Goal: Task Accomplishment & Management: Use online tool/utility

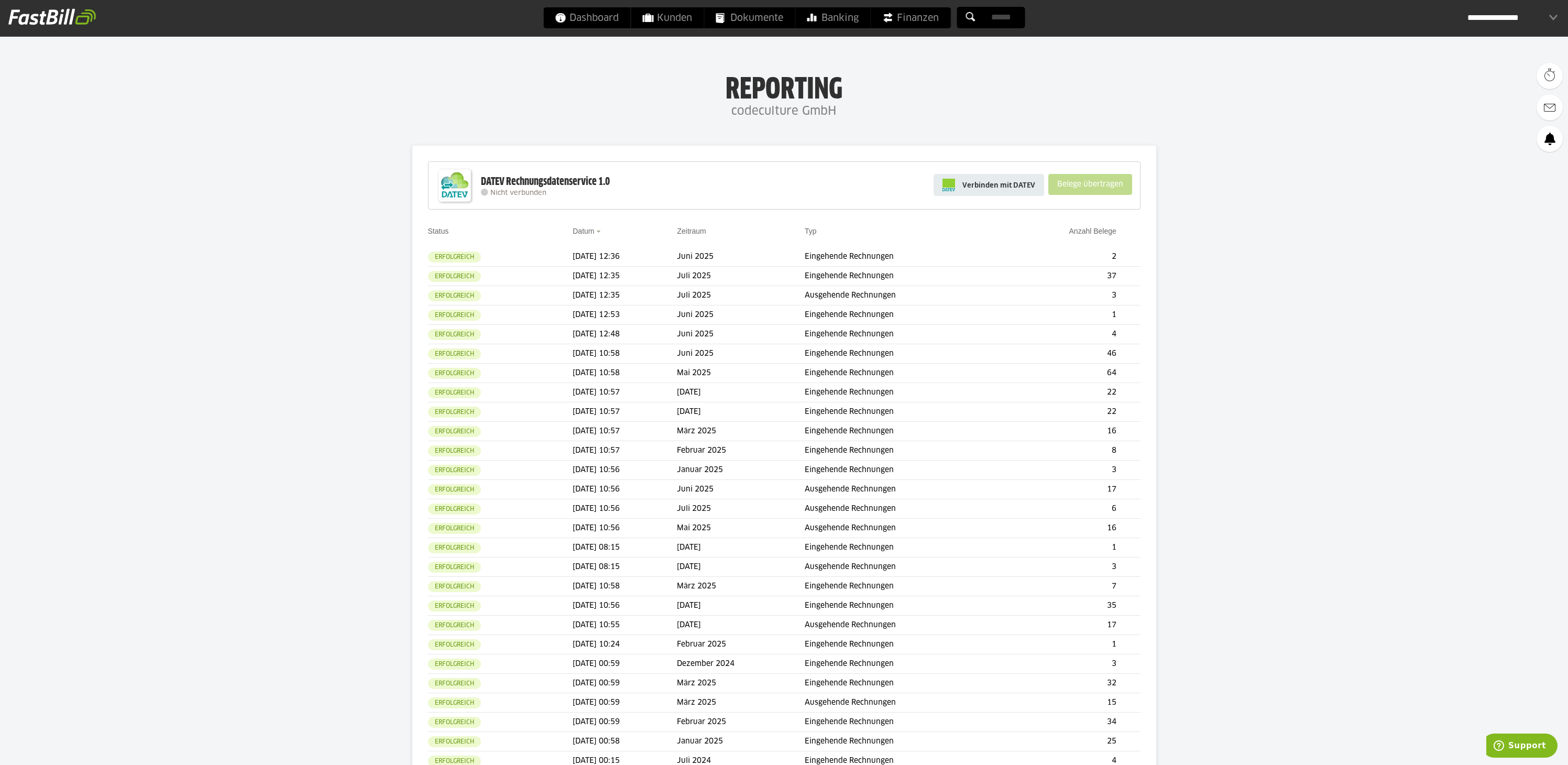
click at [1005, 186] on span "Verbinden mit DATEV" at bounding box center [998, 184] width 73 height 10
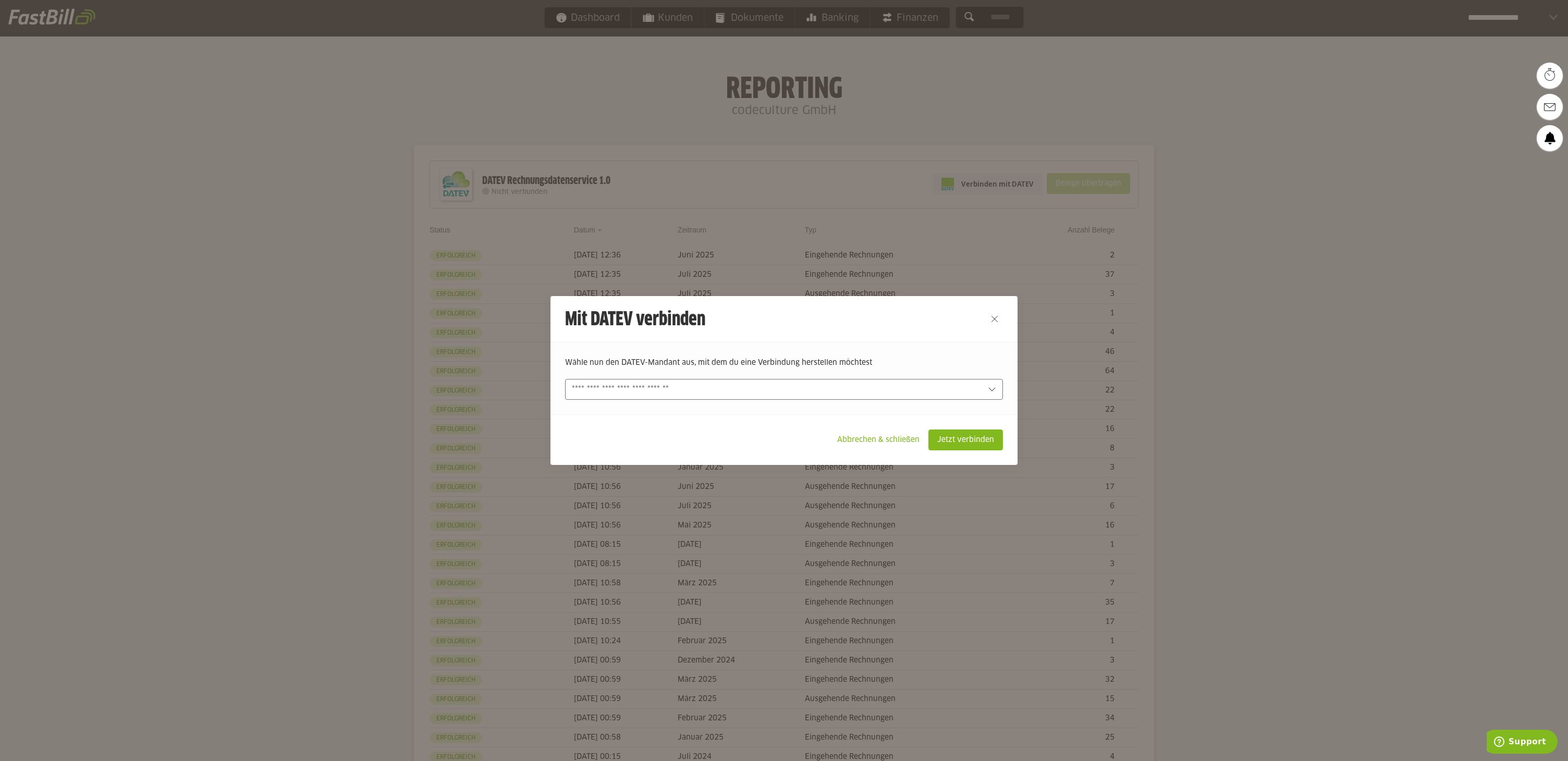
click at [923, 393] on input "text" at bounding box center [777, 389] width 410 height 12
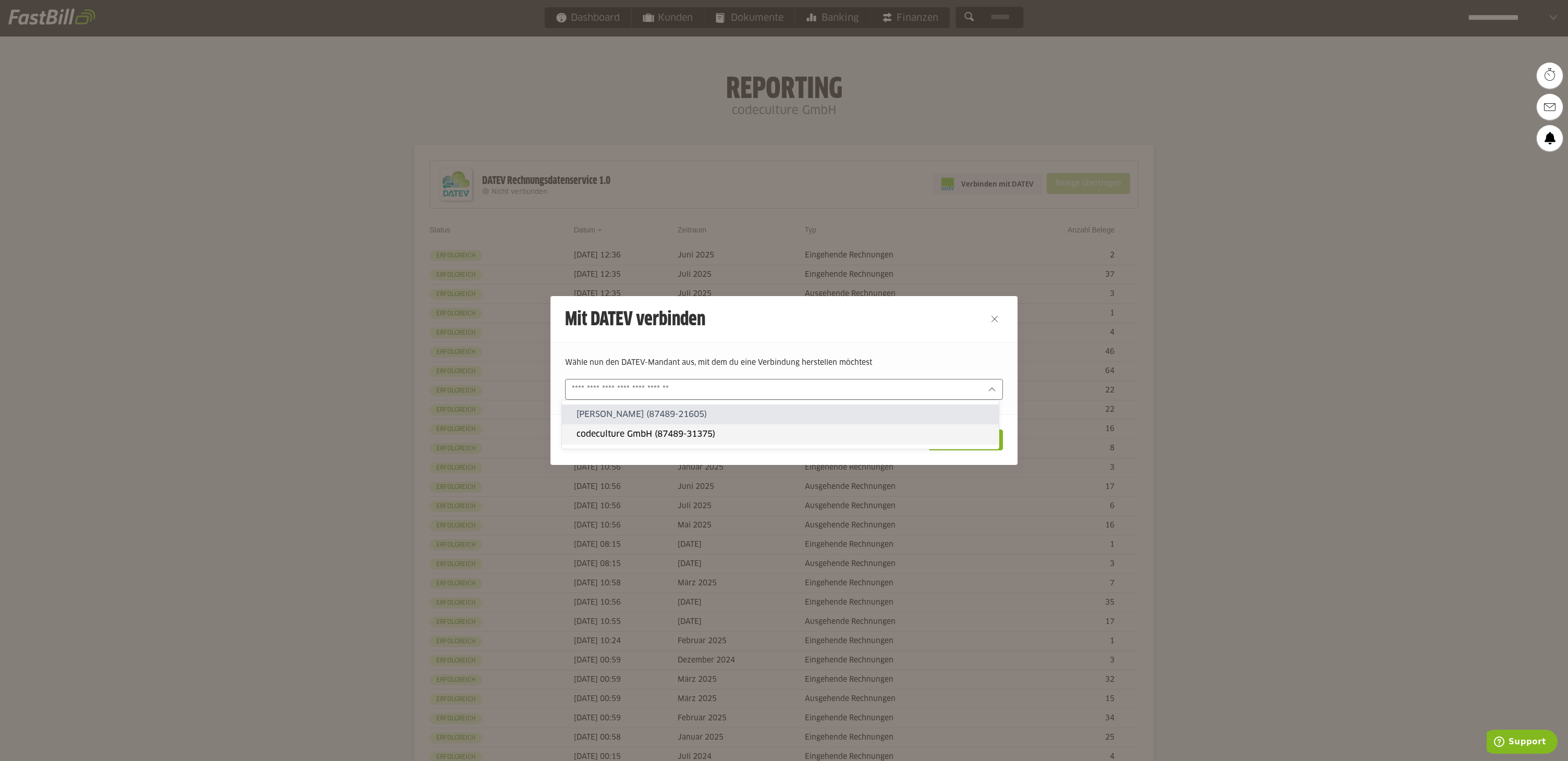
click at [906, 426] on div "codeculture GmbH (87489-31375)" at bounding box center [780, 434] width 437 height 20
type input "**********"
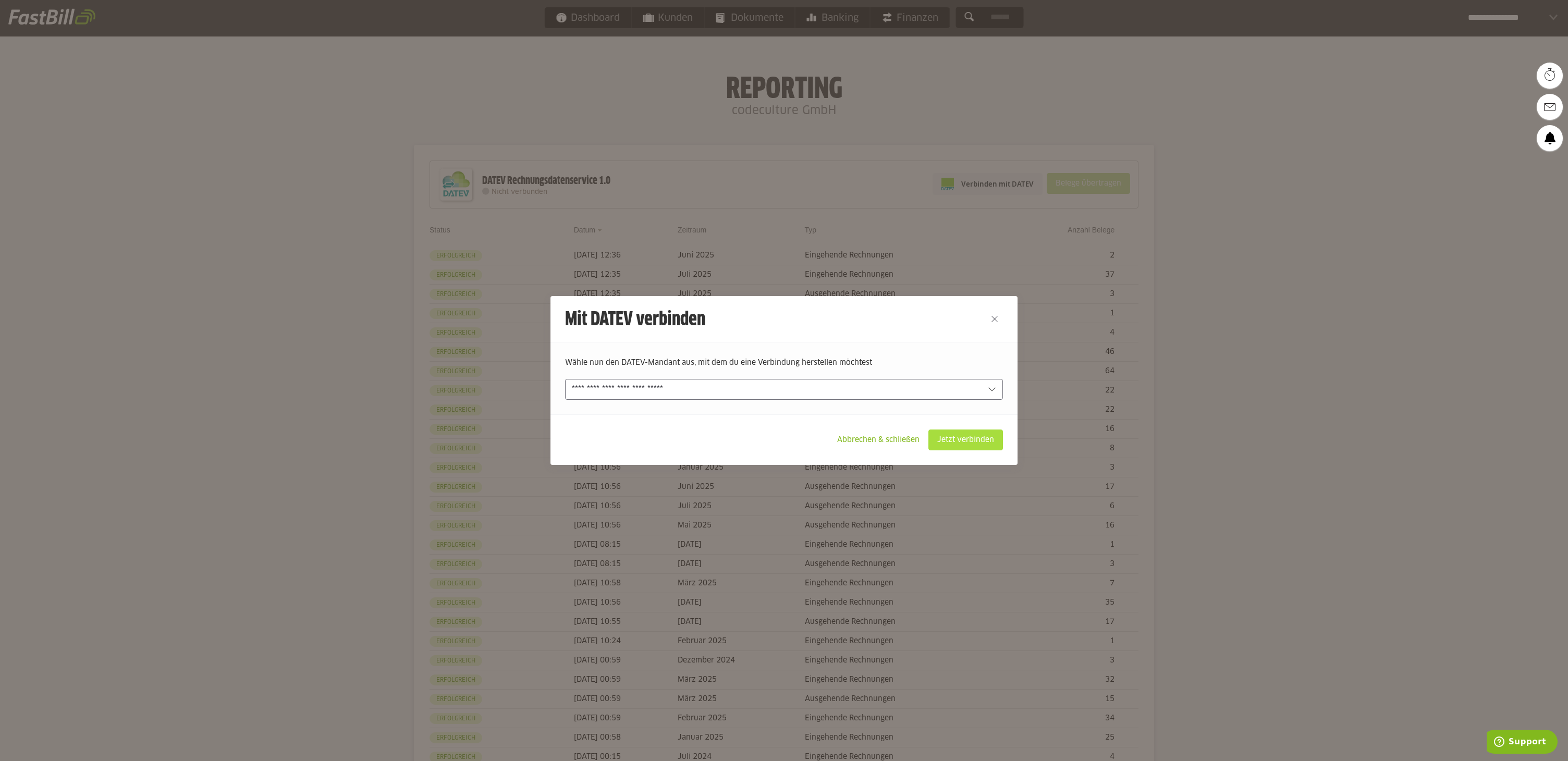
click at [979, 442] on slot "Jetzt verbinden" at bounding box center [966, 439] width 73 height 20
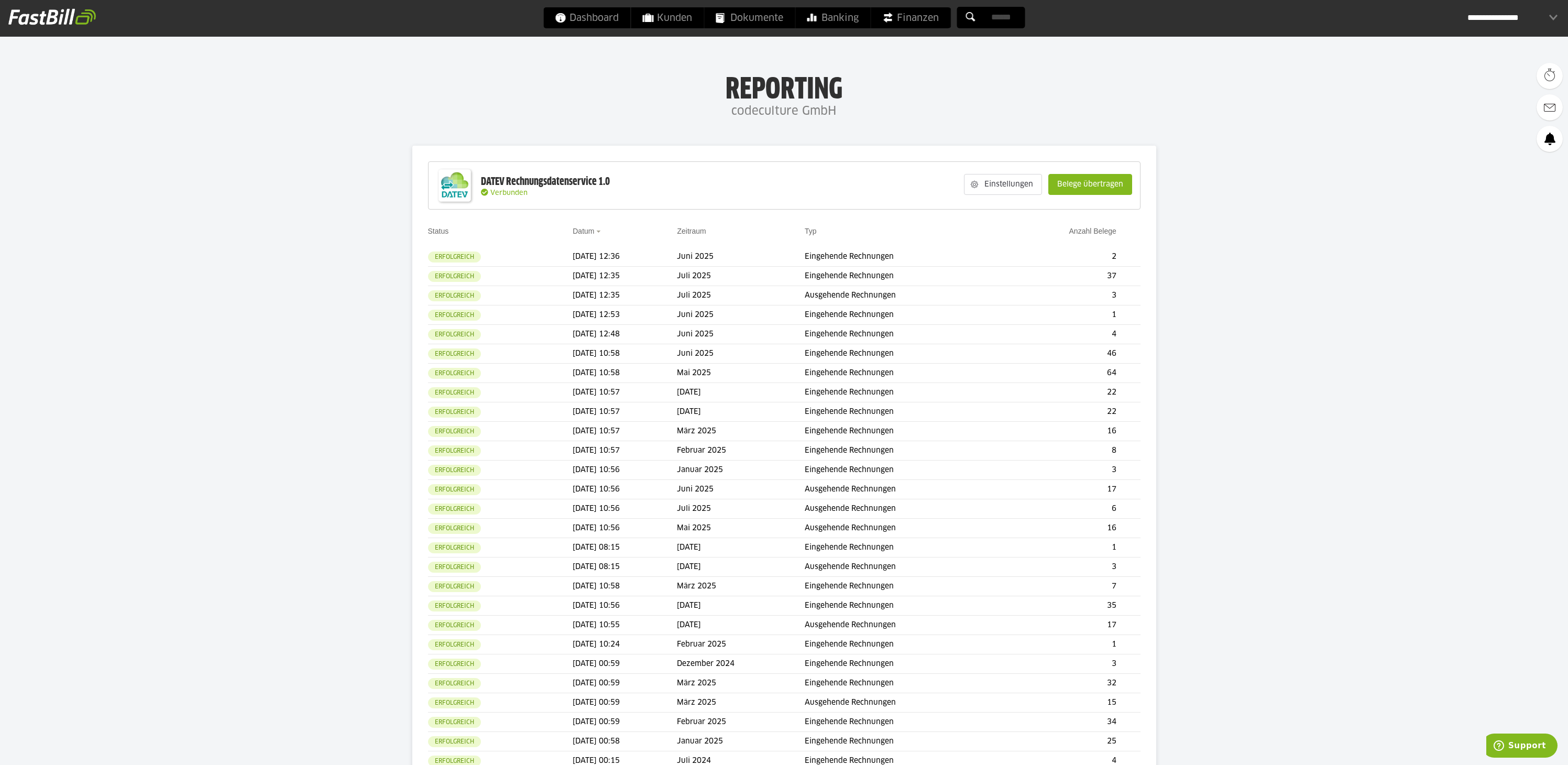
click at [1129, 183] on slot "Belege übertragen" at bounding box center [1089, 184] width 83 height 20
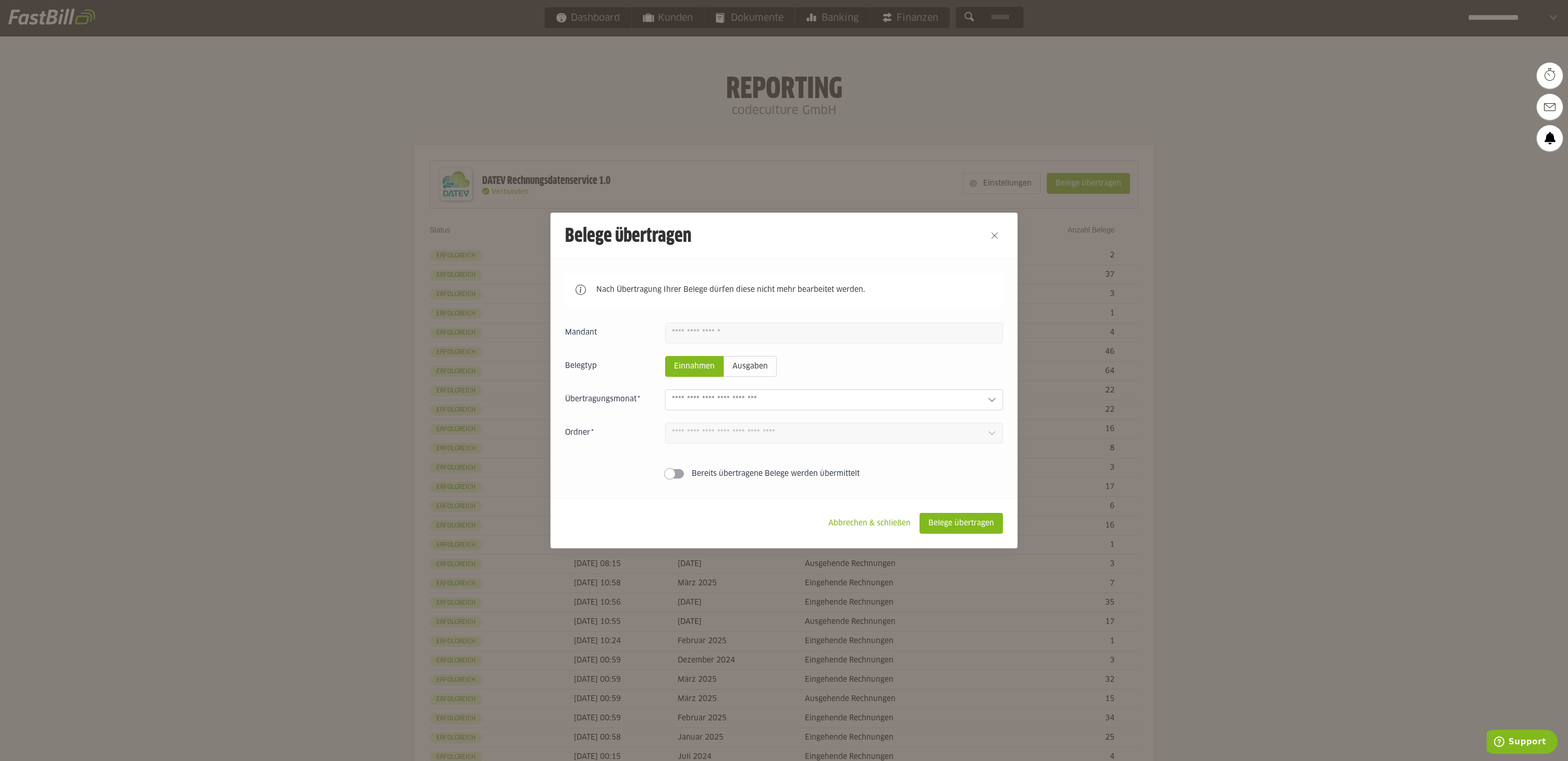
click at [789, 395] on input "text" at bounding box center [826, 399] width 308 height 12
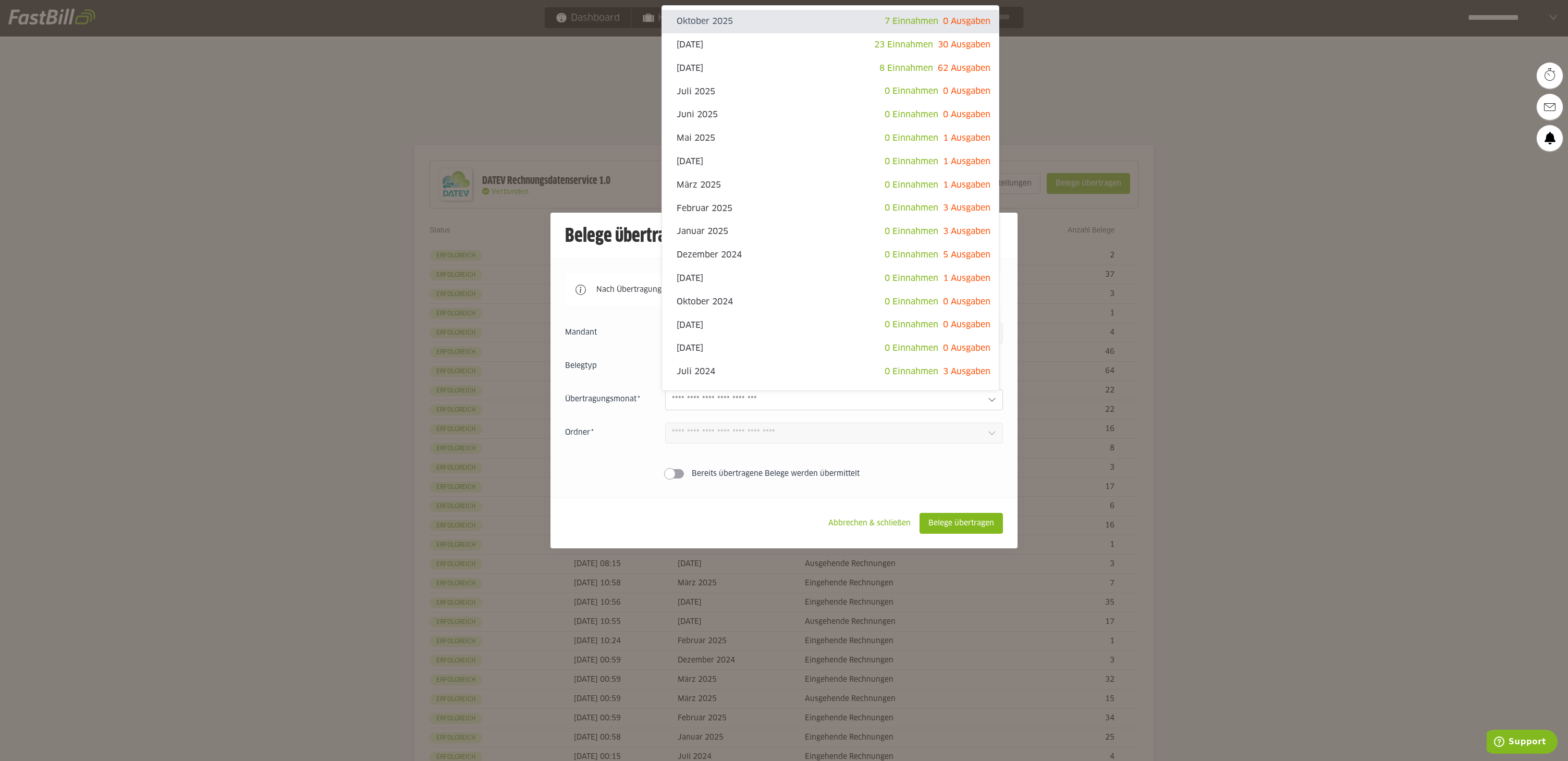
click at [762, 499] on footer "Abbrechen & schließen Belege übertragen" at bounding box center [784, 522] width 467 height 50
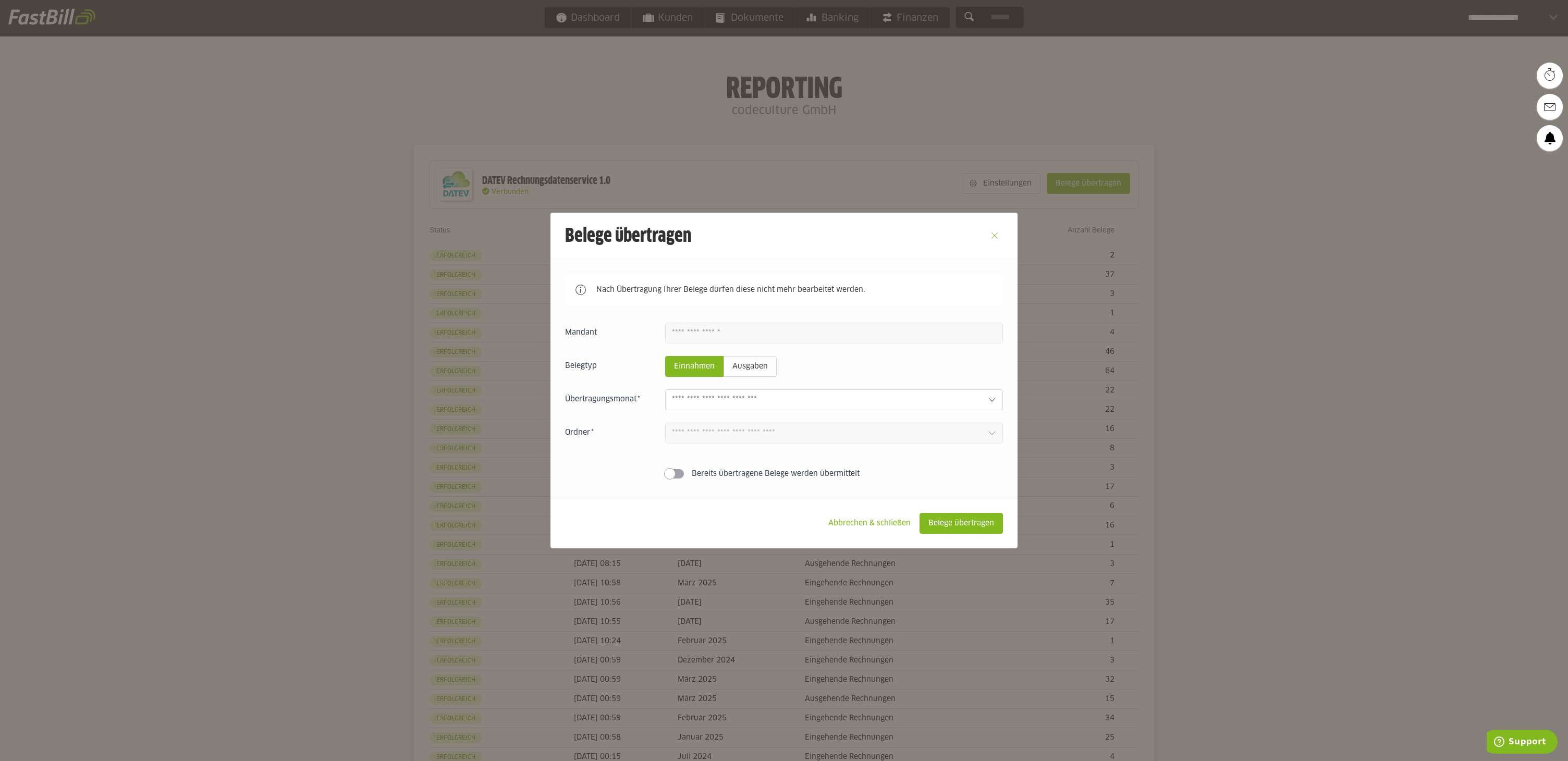
click at [990, 233] on button "Close" at bounding box center [994, 235] width 17 height 17
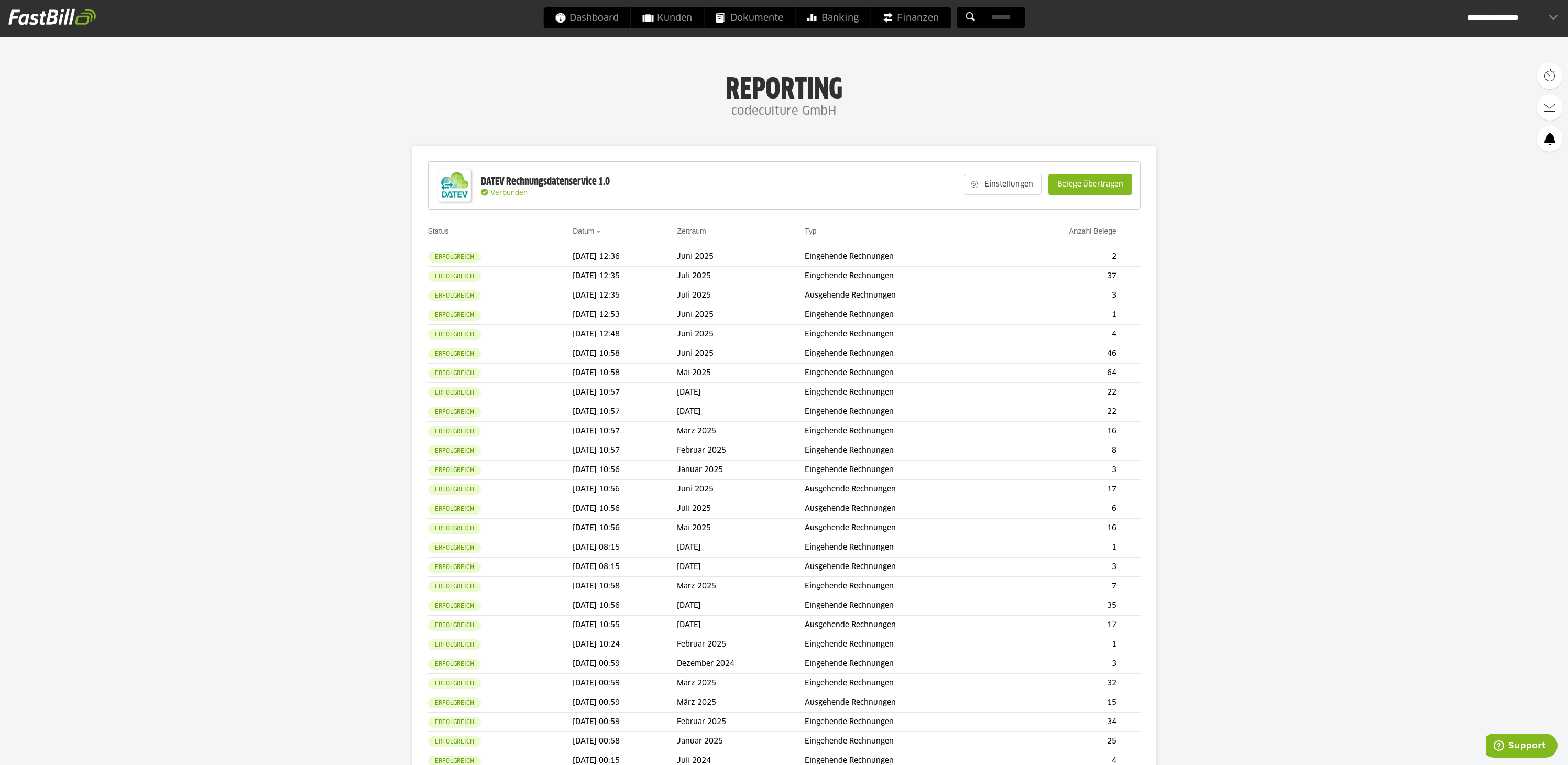
scroll to position [3, 0]
click at [1017, 176] on slot "Einstellungen" at bounding box center [1009, 181] width 63 height 20
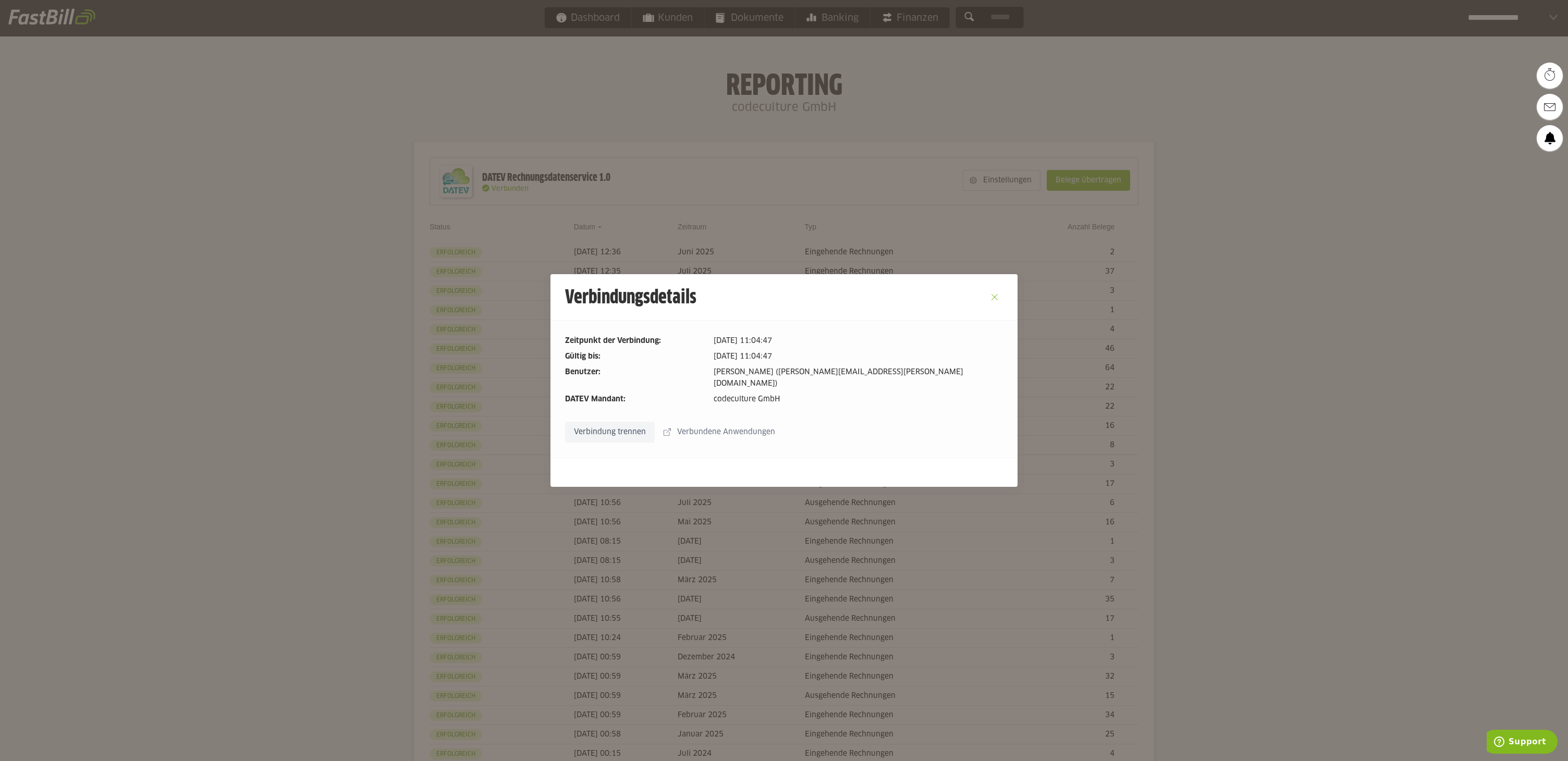
click at [986, 299] on button "Close" at bounding box center [994, 297] width 17 height 17
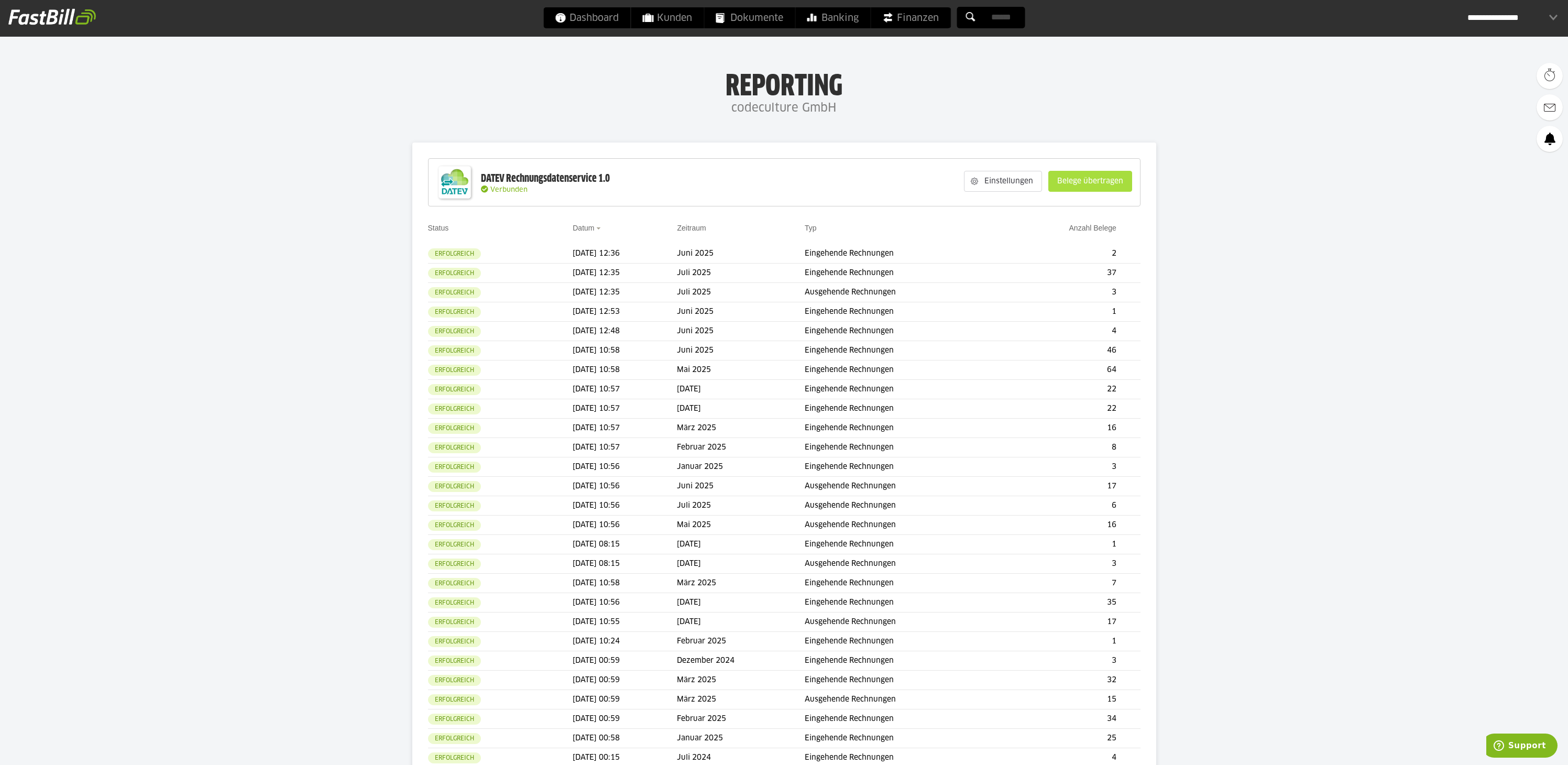
click at [1119, 182] on slot "Belege übertragen" at bounding box center [1089, 181] width 83 height 20
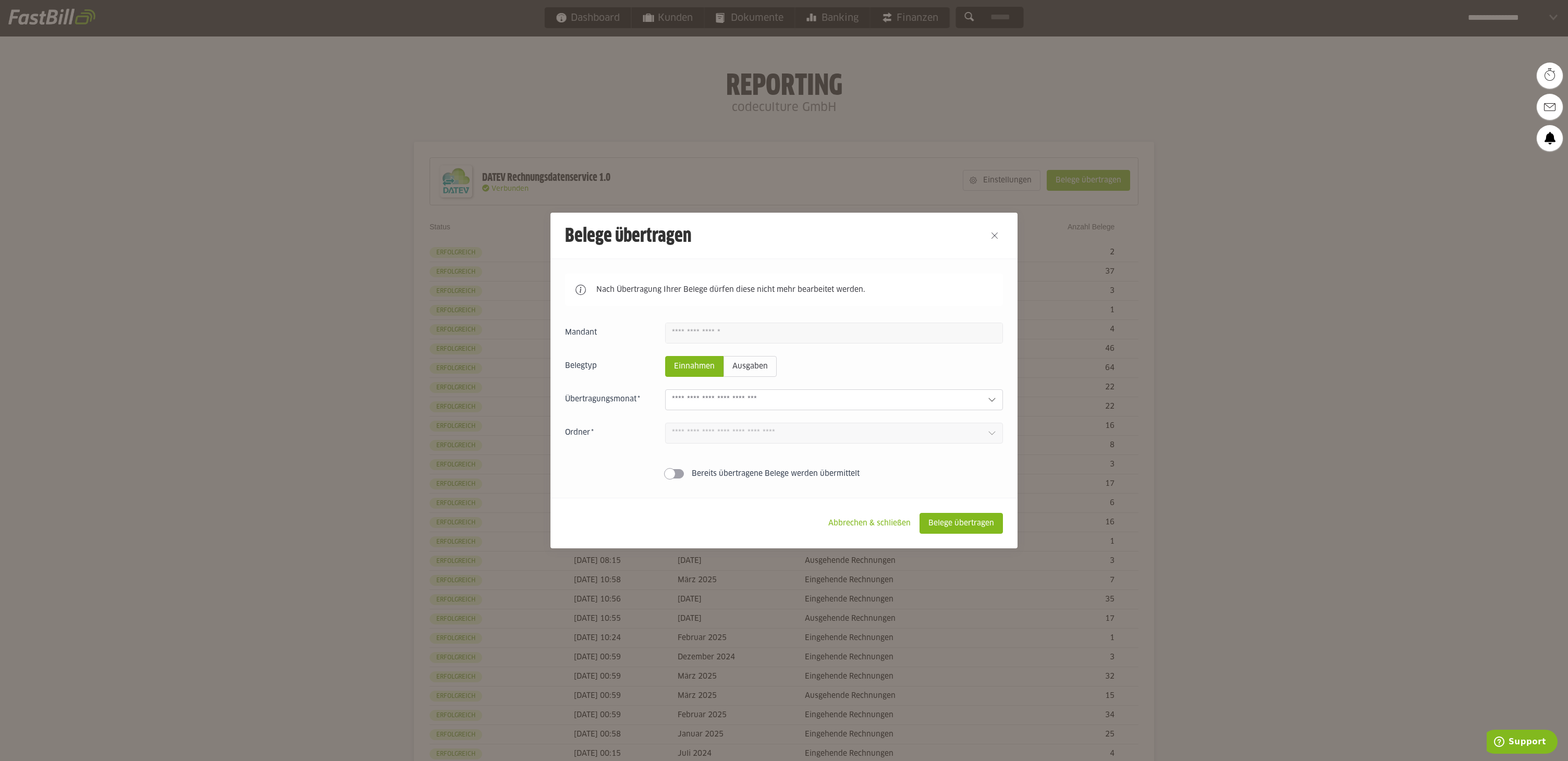
click at [758, 404] on input "text" at bounding box center [826, 399] width 308 height 12
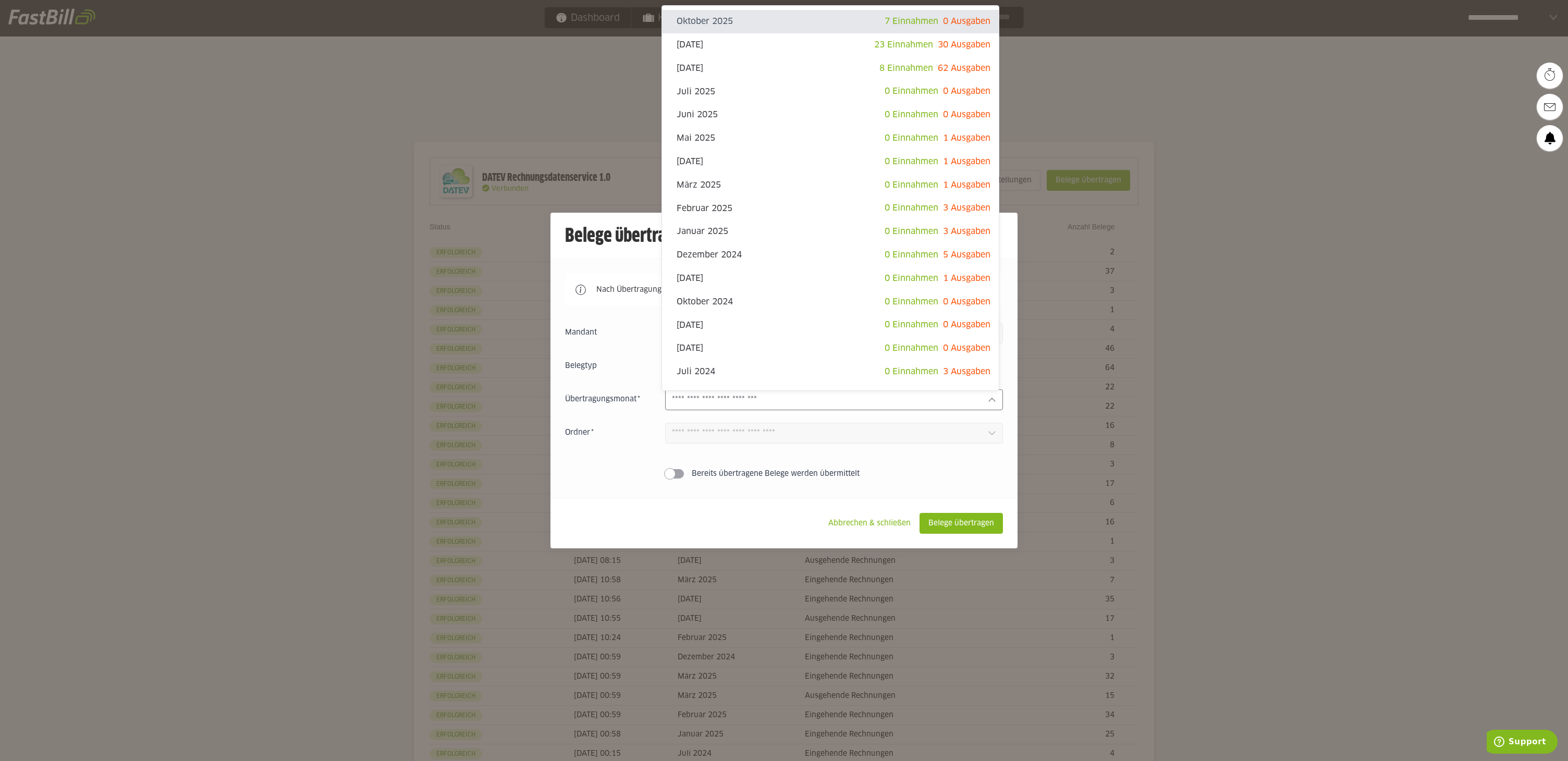
click at [1160, 325] on div at bounding box center [784, 380] width 1568 height 761
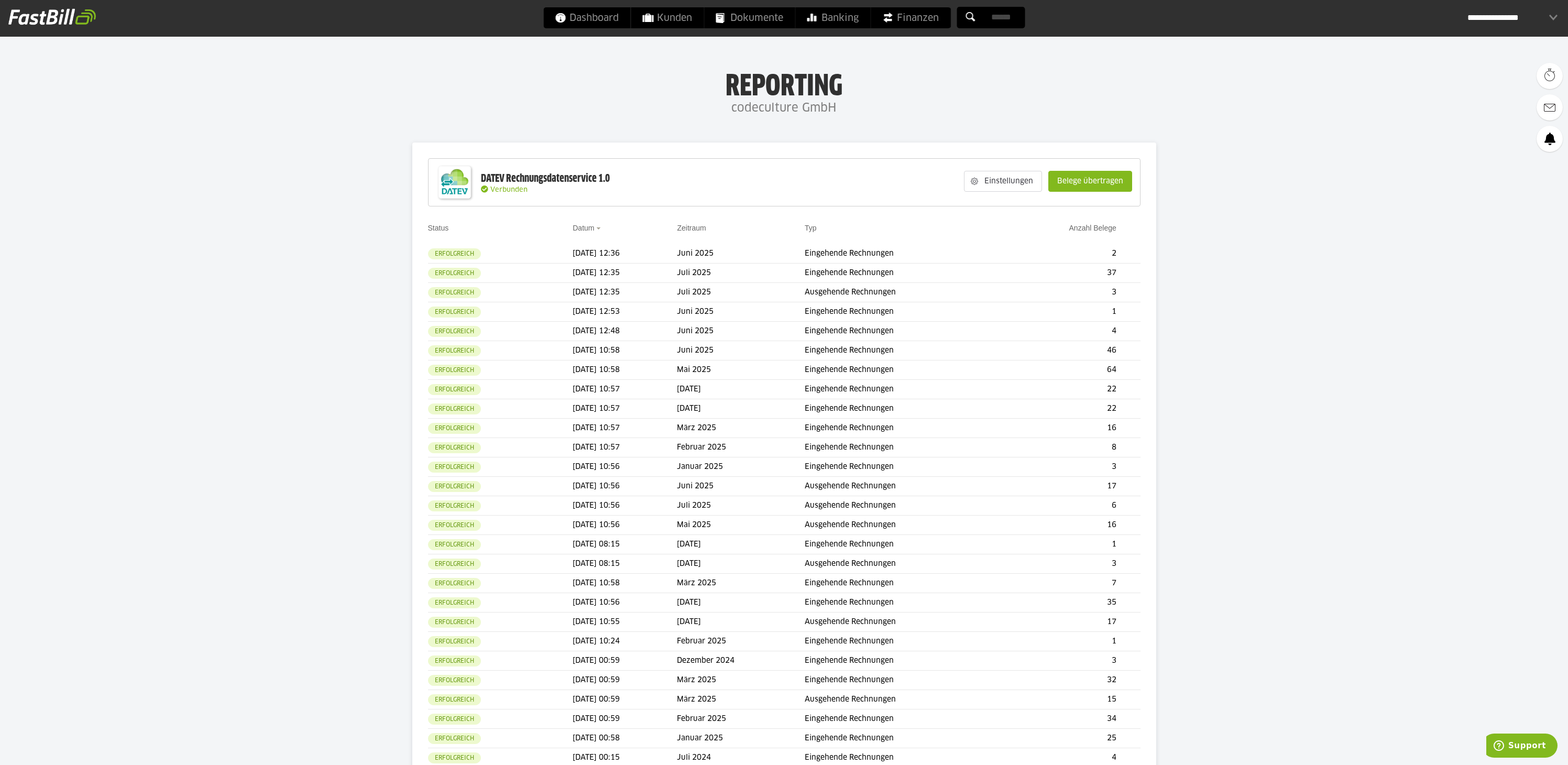
click at [1487, 12] on div "**********" at bounding box center [1513, 18] width 90 height 21
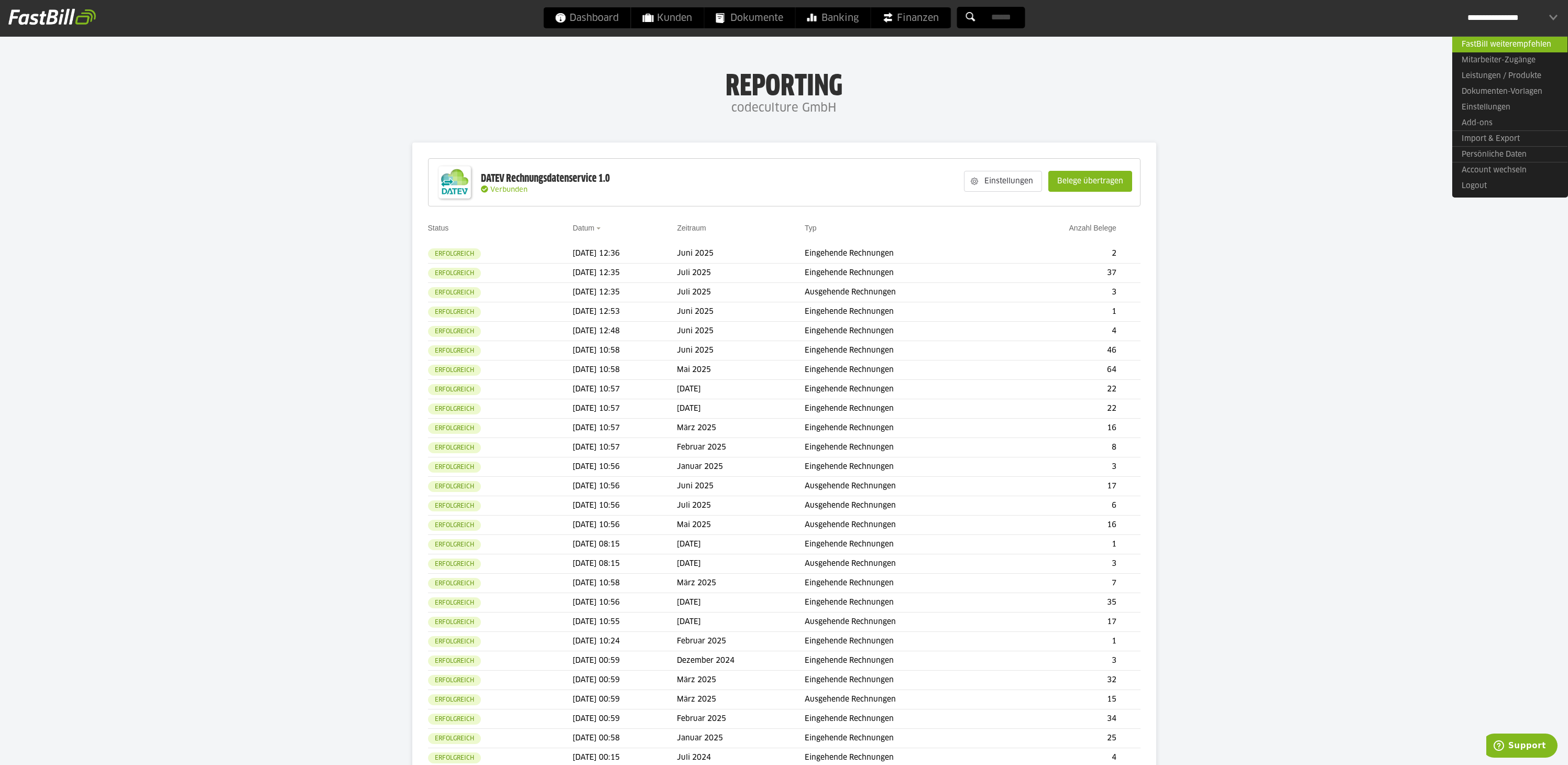
drag, startPoint x: 1298, startPoint y: 97, endPoint x: 1291, endPoint y: 100, distance: 7.6
click at [1298, 96] on div "Reporting codeculture GmbH" at bounding box center [784, 94] width 1568 height 48
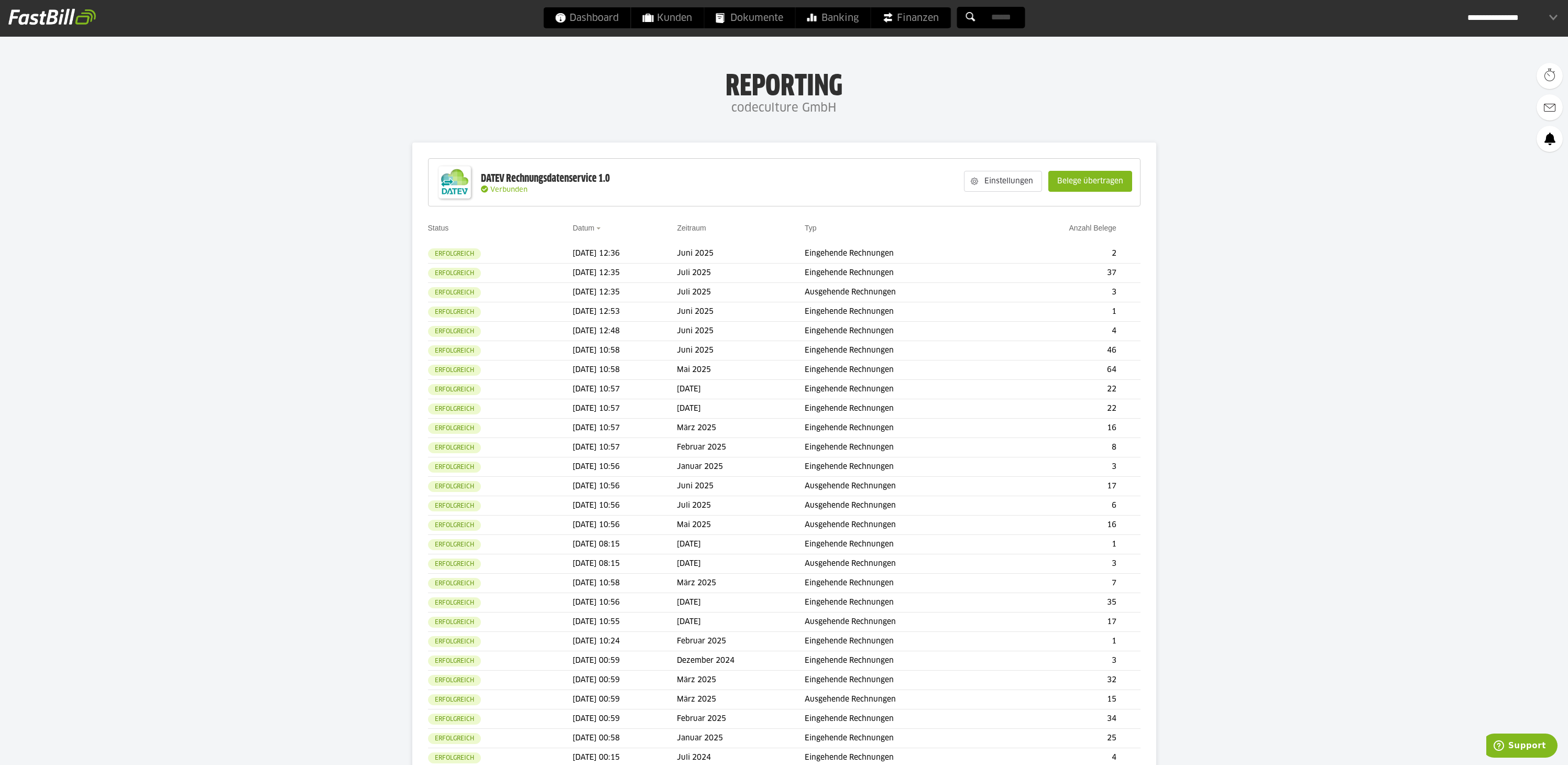
click at [1001, 179] on slot "Einstellungen" at bounding box center [1009, 181] width 63 height 20
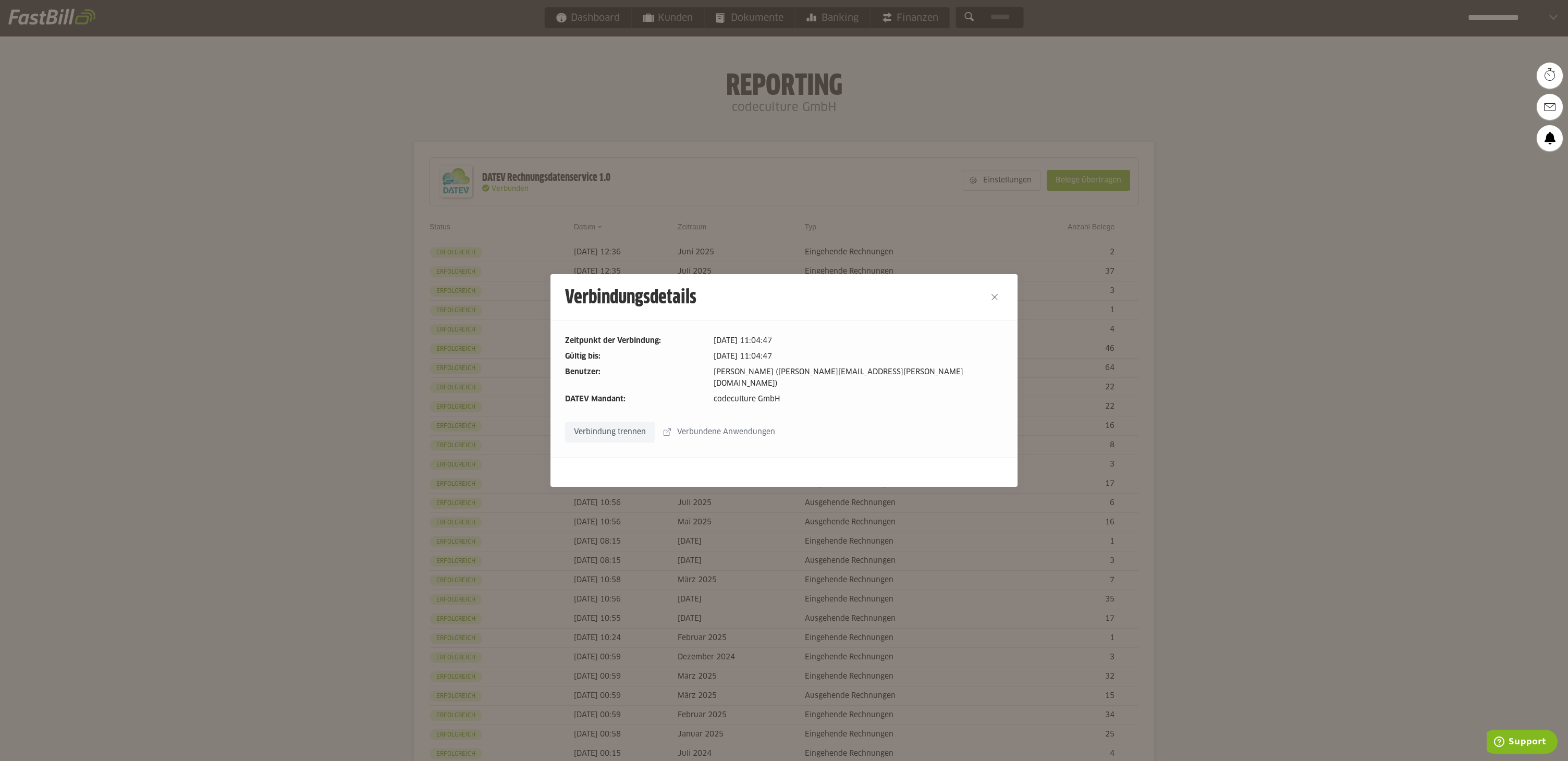
click at [968, 118] on div at bounding box center [784, 380] width 1568 height 761
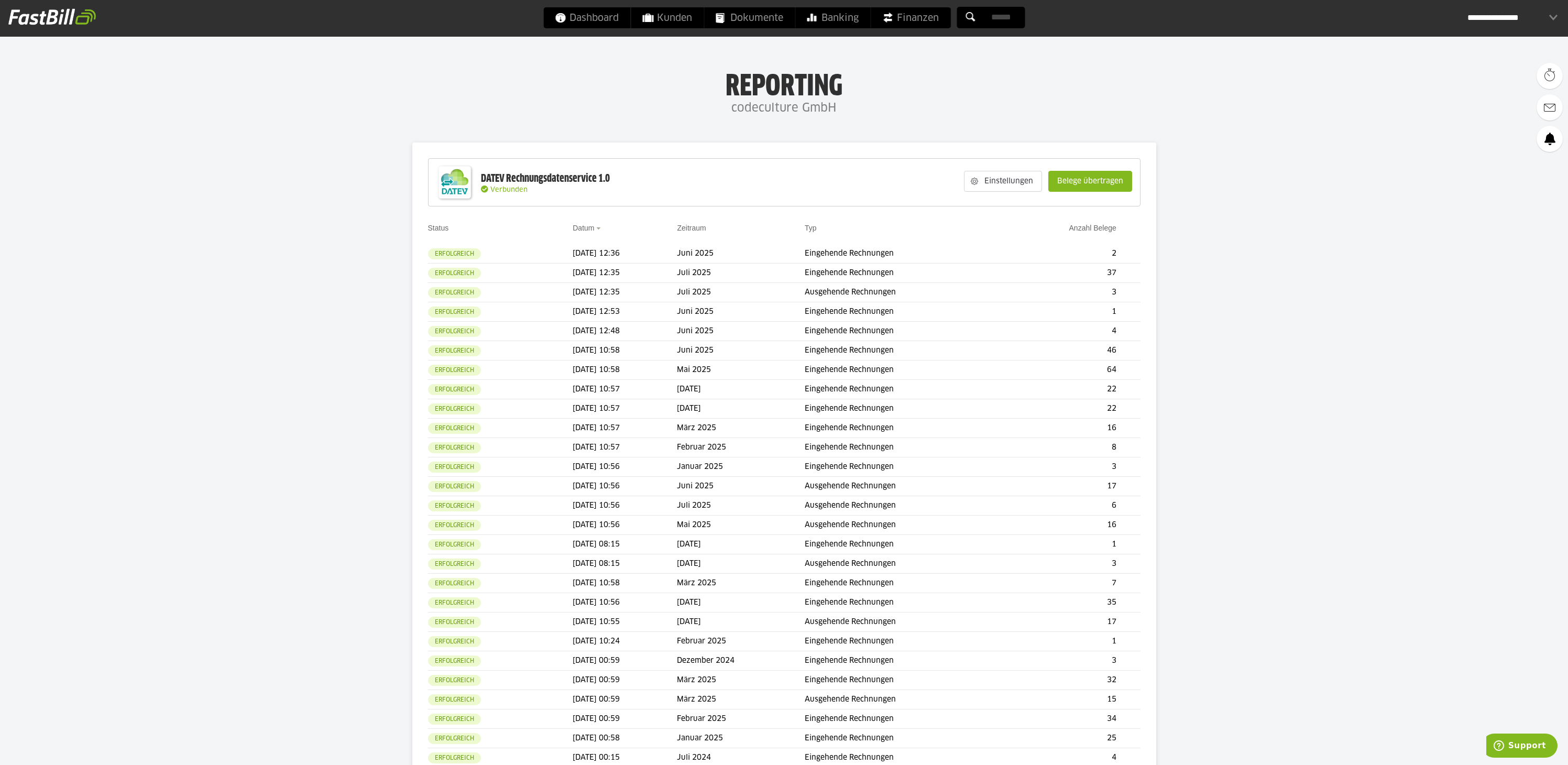
click at [1538, 13] on div "**********" at bounding box center [1513, 18] width 90 height 21
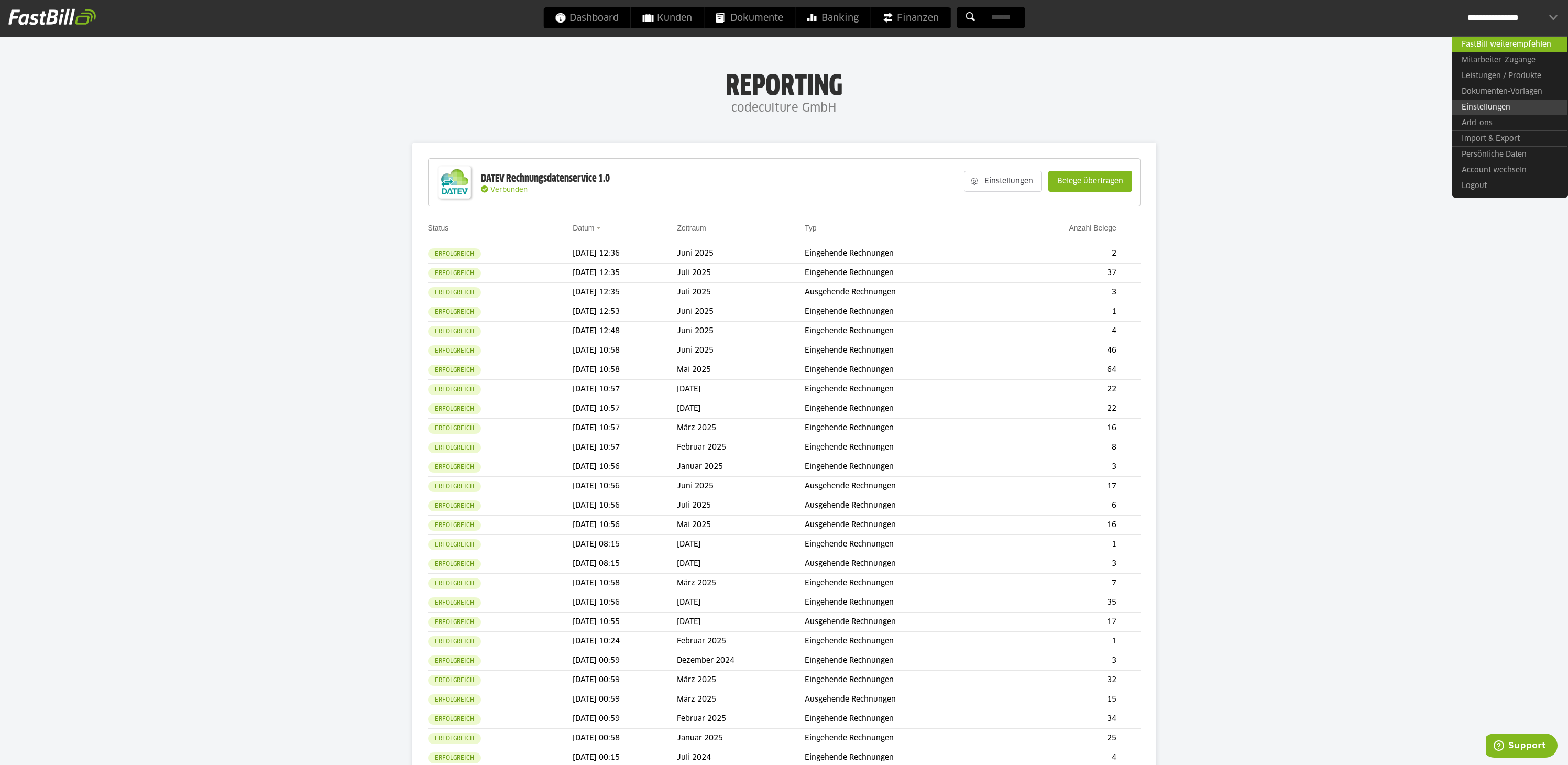
click at [1490, 110] on link "Einstellungen" at bounding box center [1510, 108] width 115 height 16
